Goal: Information Seeking & Learning: Learn about a topic

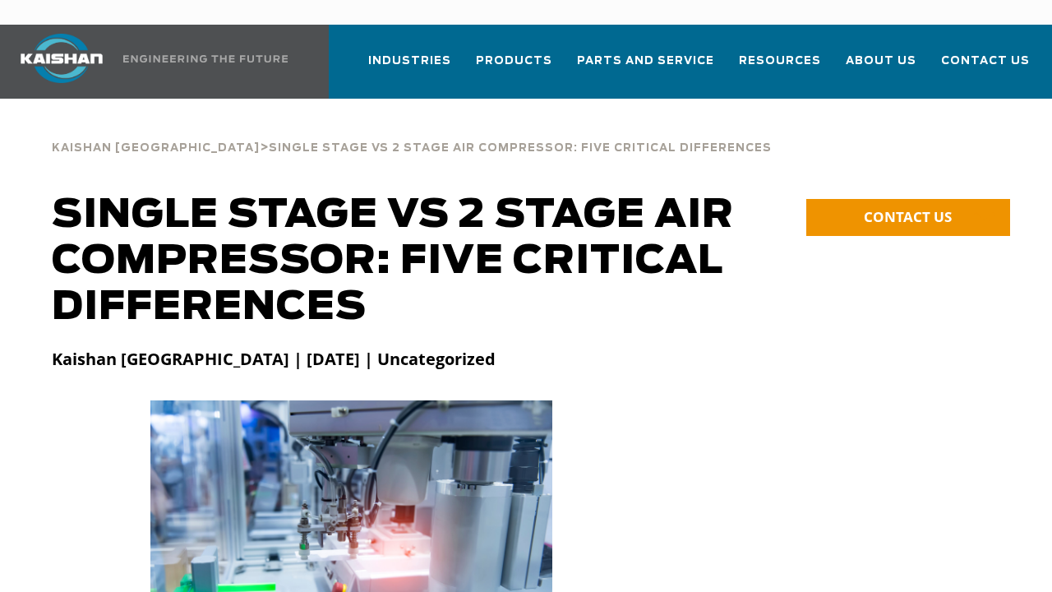
scroll to position [82, 0]
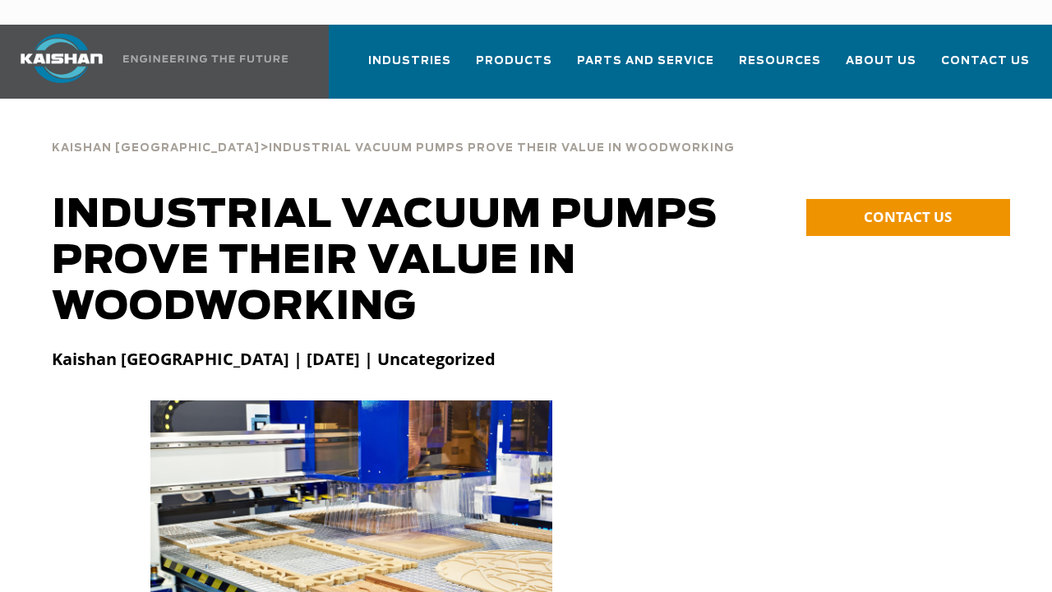
scroll to position [82, 0]
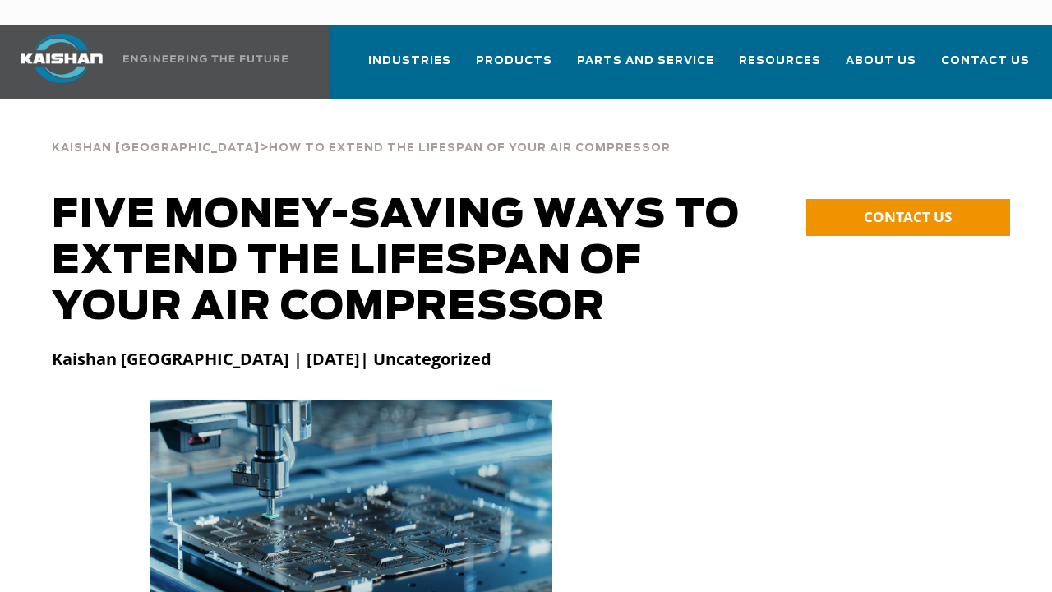
scroll to position [82, 0]
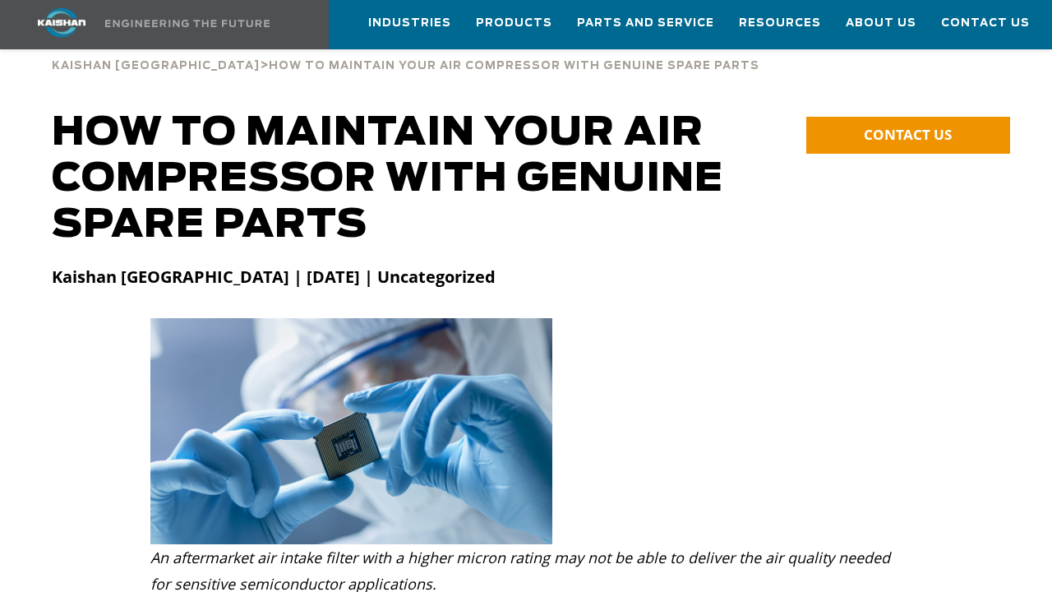
scroll to position [82, 0]
